Goal: Task Accomplishment & Management: Manage account settings

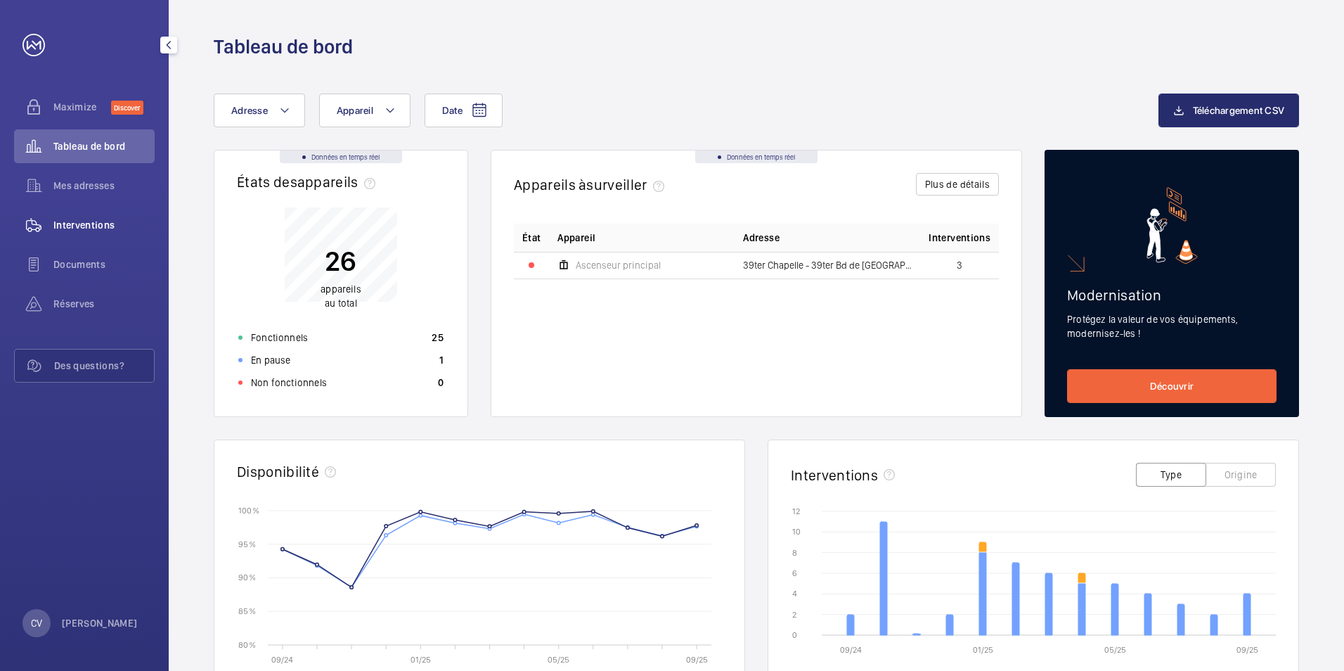
click at [94, 224] on span "Interventions" at bounding box center [103, 225] width 101 height 14
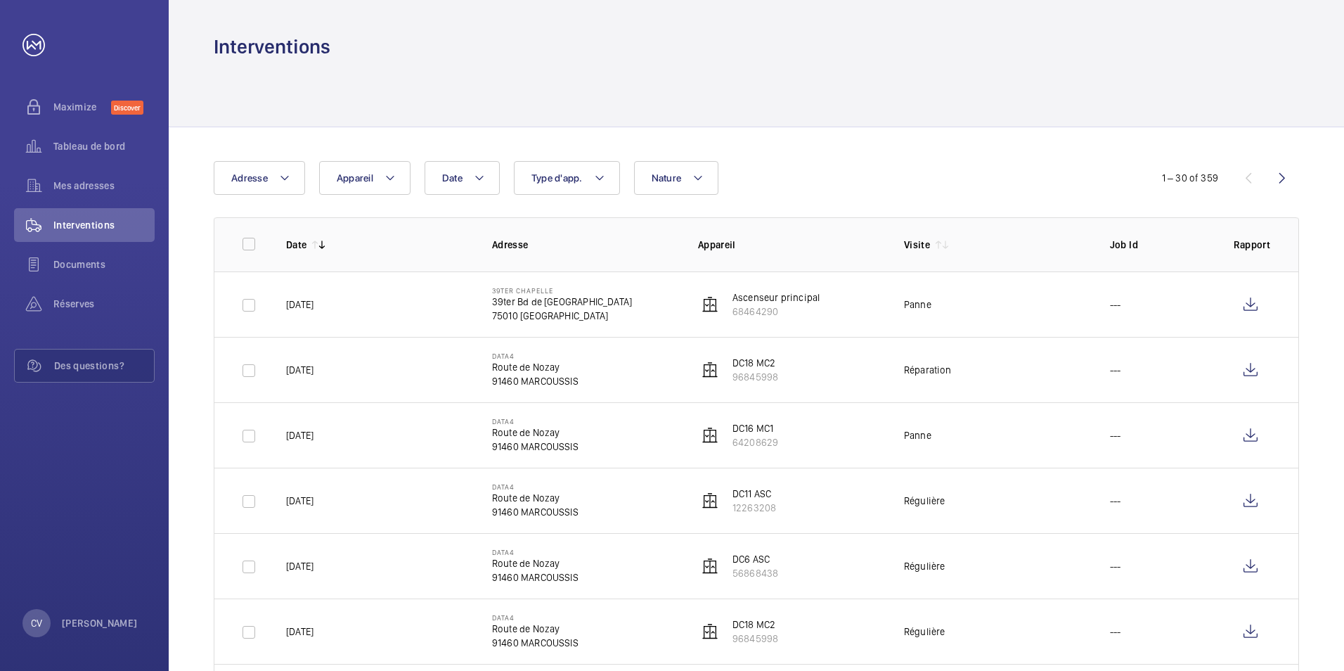
click at [774, 183] on div "Date Adresse Appareil Type d'app. Nature" at bounding box center [672, 178] width 917 height 34
